Goal: Information Seeking & Learning: Learn about a topic

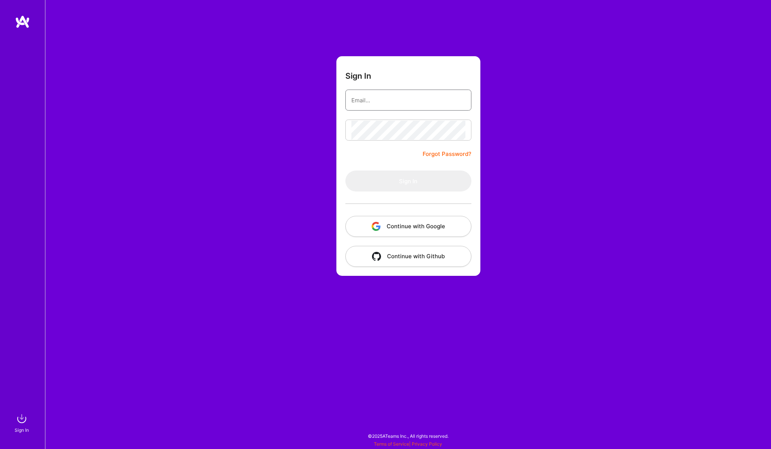
type input "[PERSON_NAME][EMAIL_ADDRESS][PERSON_NAME][DOMAIN_NAME]"
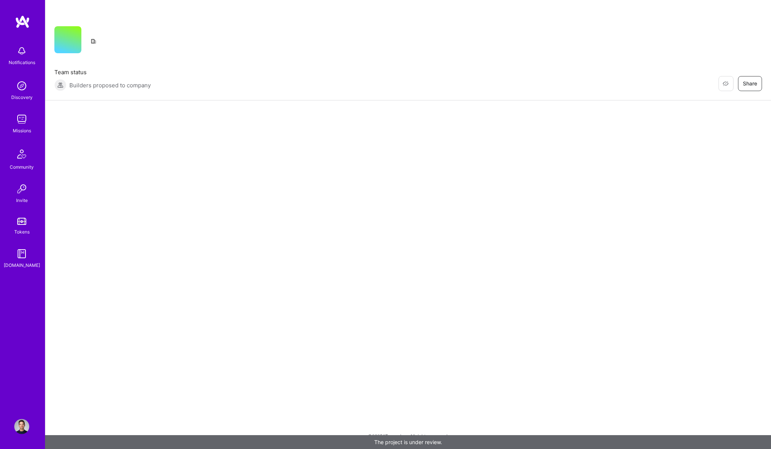
click at [18, 119] on img at bounding box center [21, 119] width 15 height 15
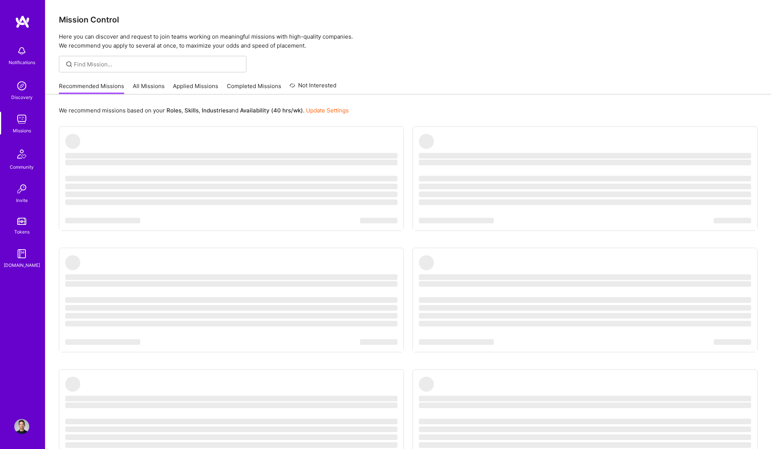
click at [155, 87] on link "All Missions" at bounding box center [149, 88] width 32 height 12
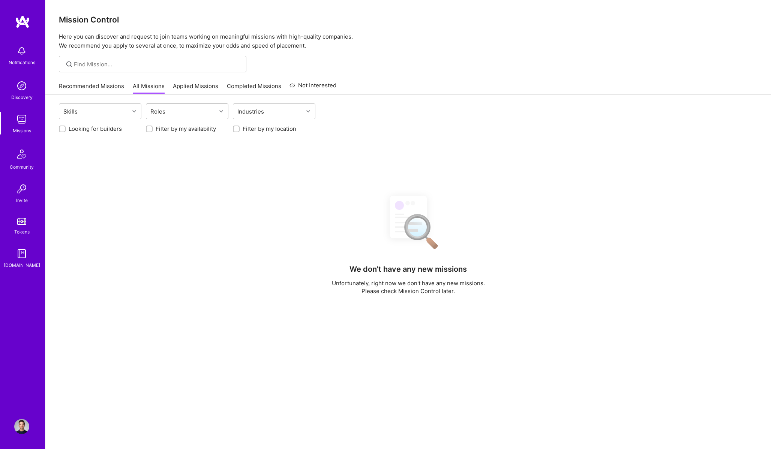
click at [173, 108] on div "Roles" at bounding box center [181, 111] width 70 height 15
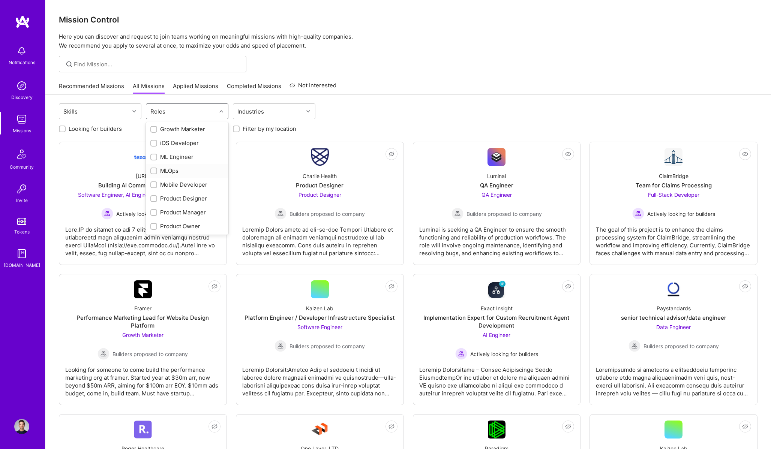
scroll to position [243, 0]
click at [184, 205] on div "Product Manager" at bounding box center [186, 207] width 73 height 8
checkbox input "true"
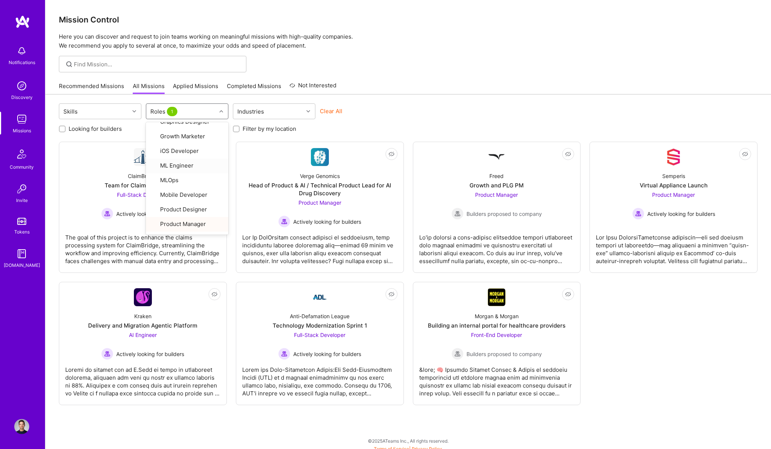
click at [448, 74] on div "Mission Control Here you can discover and request to join teams working on mean…" at bounding box center [407, 227] width 725 height 454
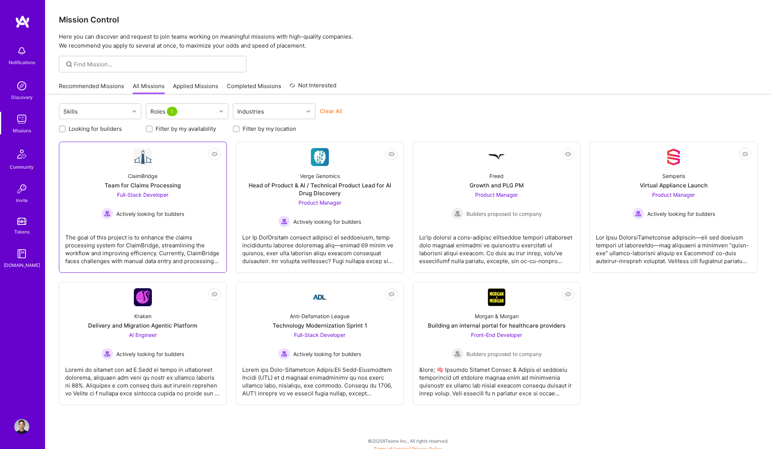
click at [177, 234] on div "The goal of this project is to enhance the claims processing system for ClaimBr…" at bounding box center [142, 246] width 155 height 37
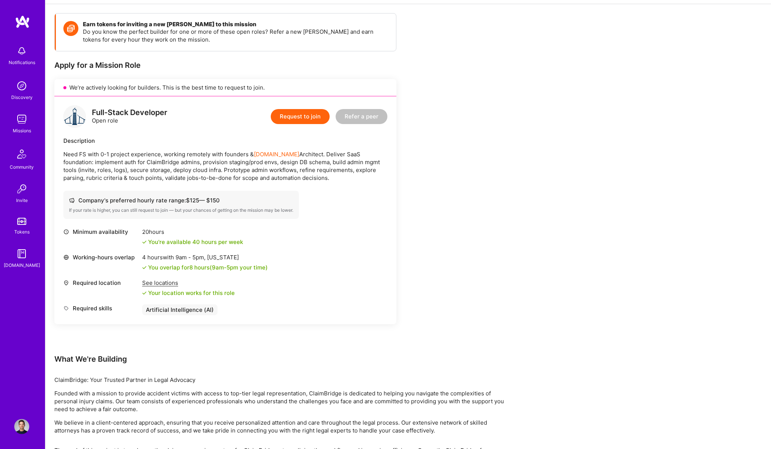
scroll to position [149, 0]
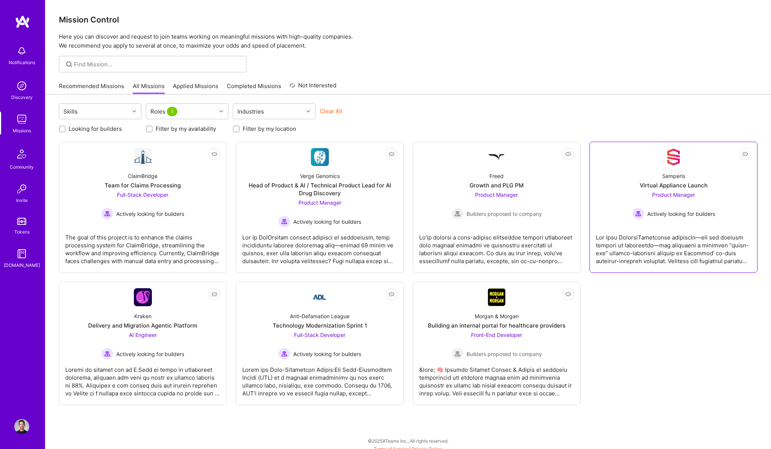
click at [730, 248] on div at bounding box center [673, 246] width 155 height 37
